Goal: Transaction & Acquisition: Purchase product/service

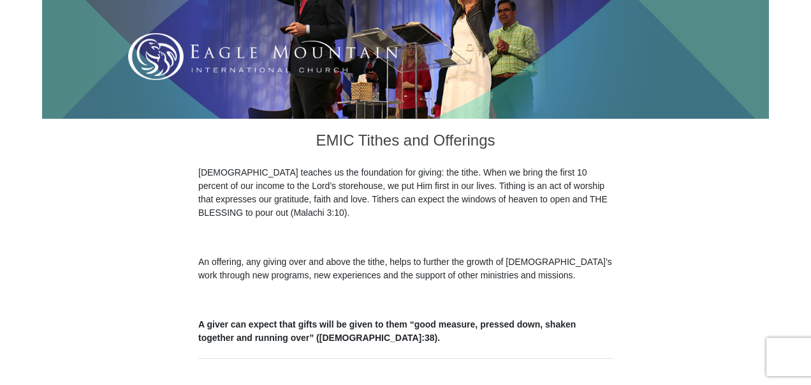
scroll to position [288, 0]
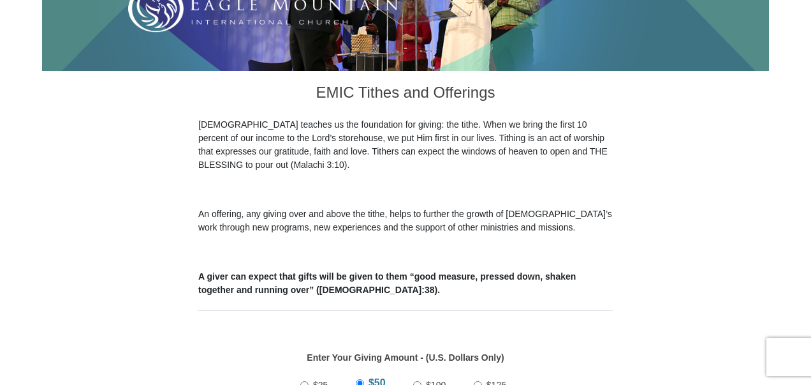
drag, startPoint x: 0, startPoint y: 0, endPoint x: 803, endPoint y: 166, distance: 819.6
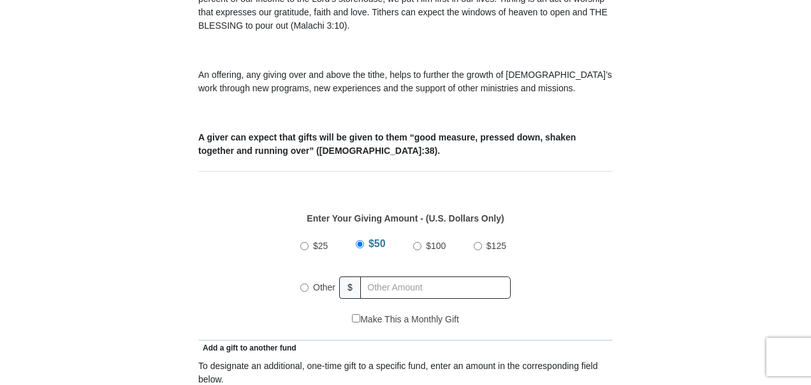
scroll to position [500, 0]
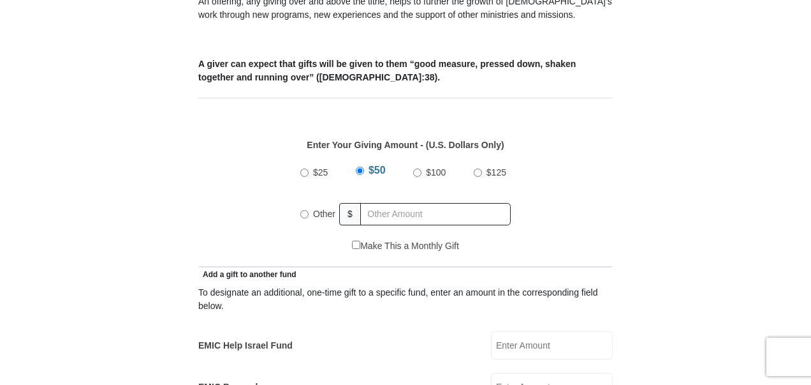
click at [417, 168] on input "$100" at bounding box center [417, 172] width 8 height 8
radio input "true"
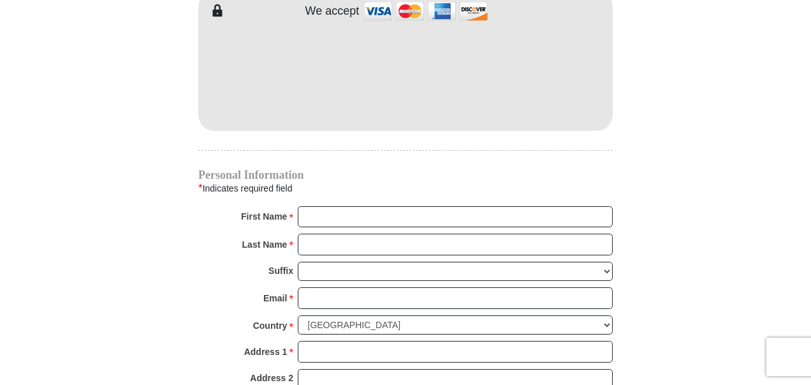
scroll to position [1166, 0]
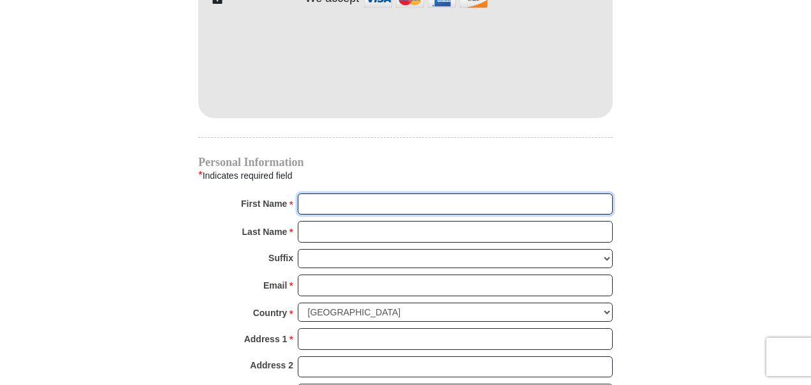
click at [499, 193] on input "First Name *" at bounding box center [455, 204] width 315 height 22
click at [371, 193] on input "First Name *" at bounding box center [455, 204] width 315 height 22
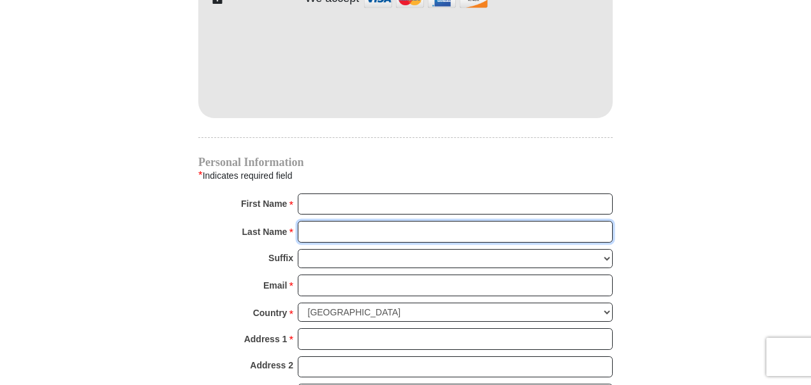
click at [352, 221] on input "Last Name *" at bounding box center [455, 232] width 315 height 22
type input "[PERSON_NAME]"
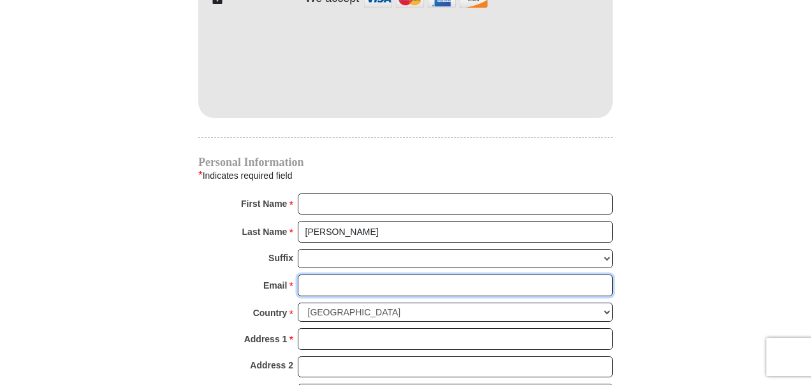
click at [332, 274] on input "Email *" at bounding box center [455, 285] width 315 height 22
type input "[EMAIL_ADDRESS][DOMAIN_NAME]"
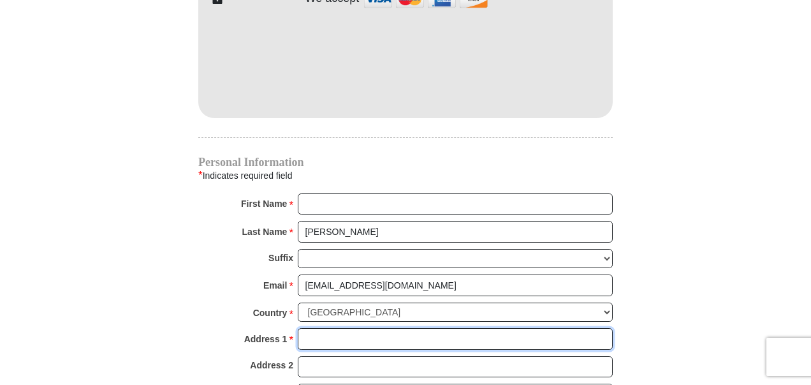
type input "[STREET_ADDRESS]"
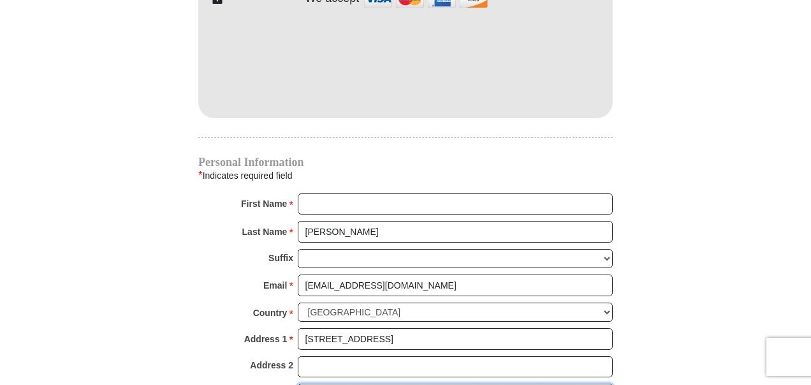
type input "[GEOGRAPHIC_DATA]"
select select "[GEOGRAPHIC_DATA]"
type input "76135-9056"
type input "8174846700"
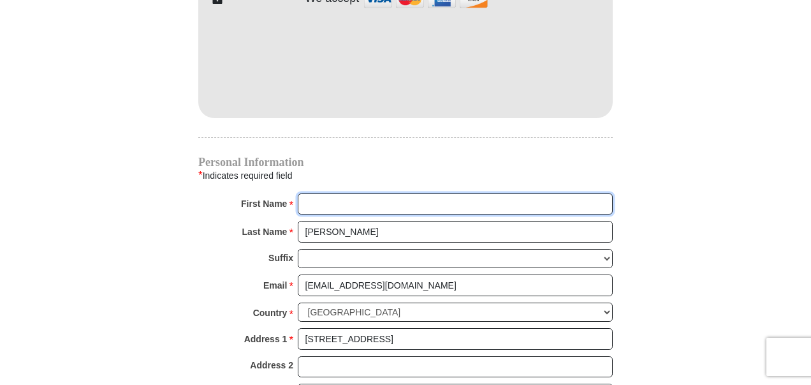
click at [352, 193] on input "First Name *" at bounding box center [455, 204] width 315 height 22
type input "[PERSON_NAME] & [PERSON_NAME]"
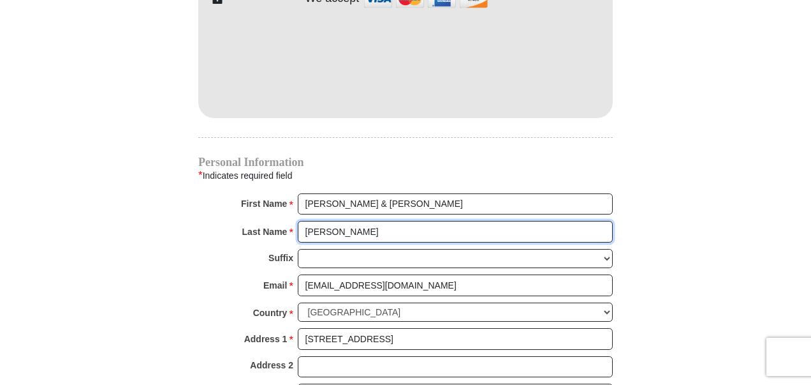
click at [438, 221] on input "[PERSON_NAME]" at bounding box center [455, 232] width 315 height 22
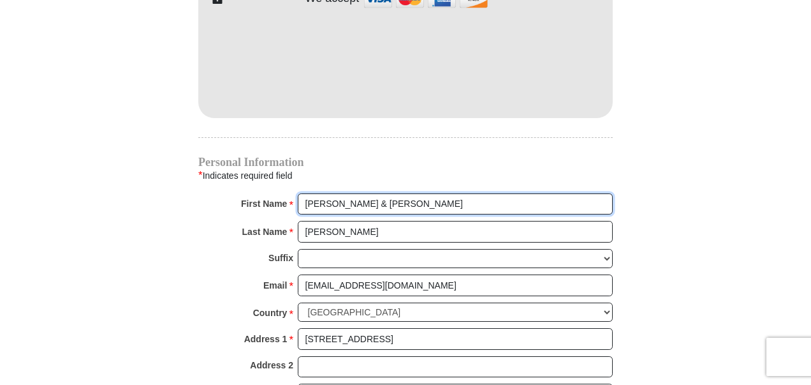
click at [466, 193] on input "[PERSON_NAME] & [PERSON_NAME]" at bounding box center [455, 204] width 315 height 22
drag, startPoint x: 396, startPoint y: 183, endPoint x: 373, endPoint y: 188, distance: 23.5
click at [373, 193] on input "[PERSON_NAME] & [PERSON_NAME]" at bounding box center [455, 204] width 315 height 22
click at [375, 193] on input "[PERSON_NAME] & [PERSON_NAME]" at bounding box center [455, 204] width 315 height 22
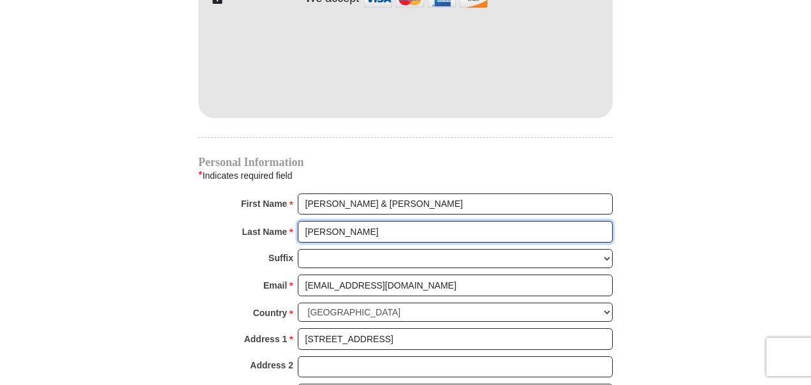
click at [351, 221] on input "[PERSON_NAME]" at bounding box center [455, 232] width 315 height 22
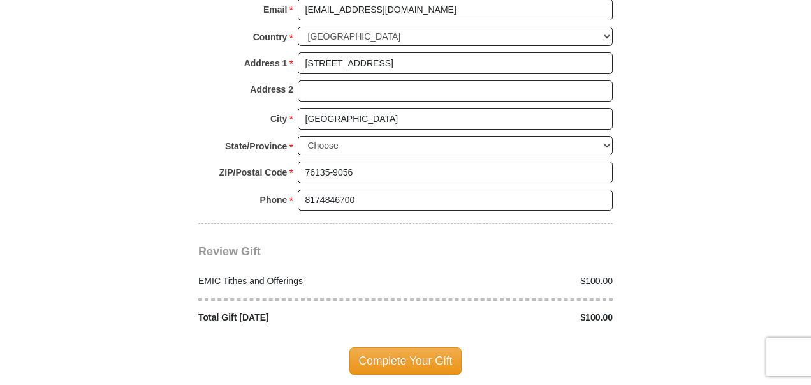
scroll to position [1444, 0]
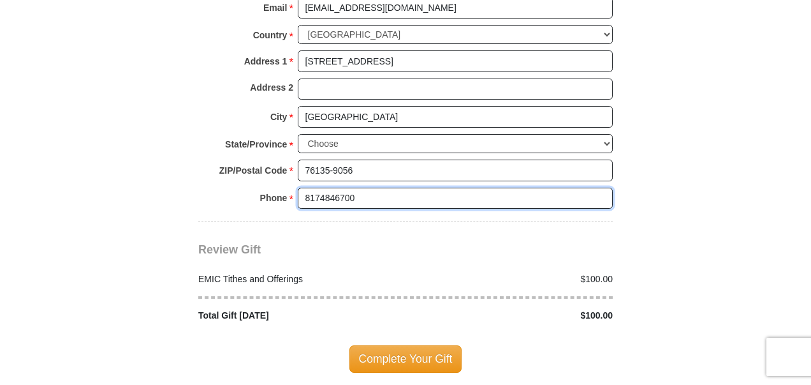
click at [487, 188] on input "8174846700" at bounding box center [455, 199] width 315 height 22
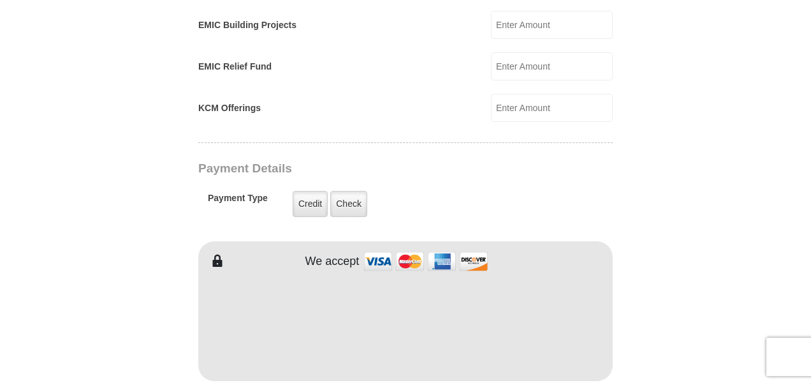
scroll to position [908, 0]
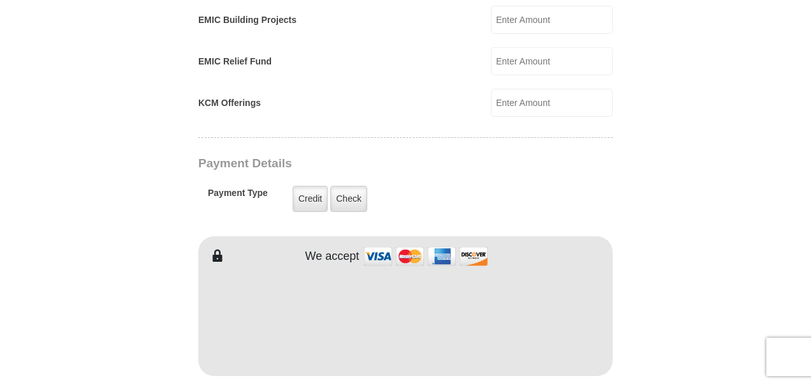
type input "[PHONE_NUMBER]"
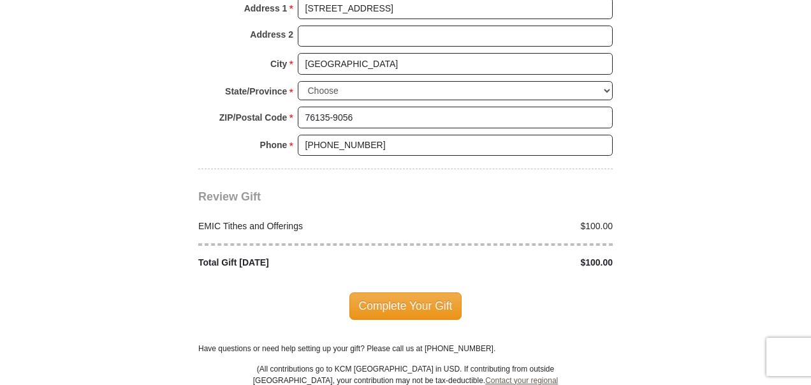
scroll to position [1474, 0]
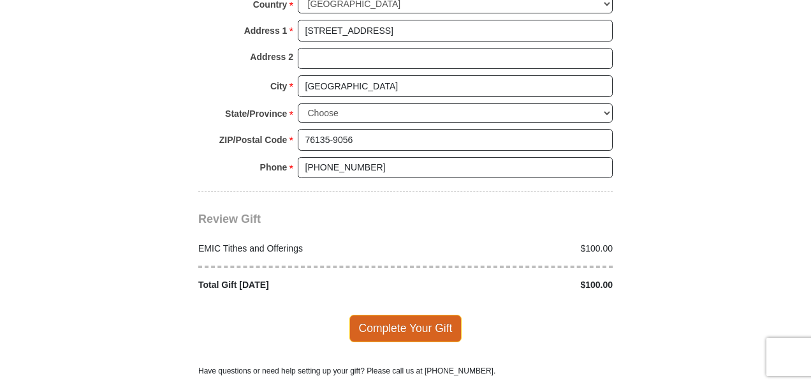
click at [412, 314] on span "Complete Your Gift" at bounding box center [406, 327] width 113 height 27
